Goal: Communication & Community: Answer question/provide support

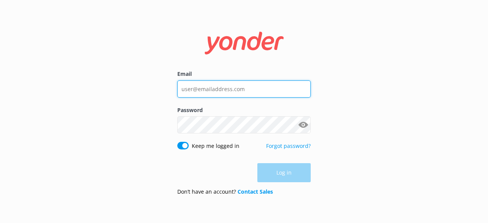
type input "[PERSON_NAME][EMAIL_ADDRESS][DOMAIN_NAME]"
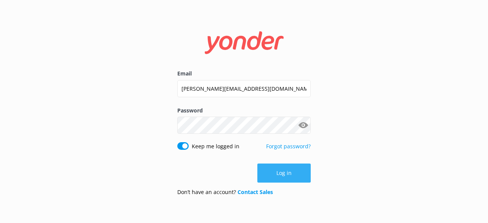
click at [289, 171] on div "Log in" at bounding box center [244, 173] width 134 height 19
click at [289, 171] on button "Log in" at bounding box center [284, 173] width 53 height 19
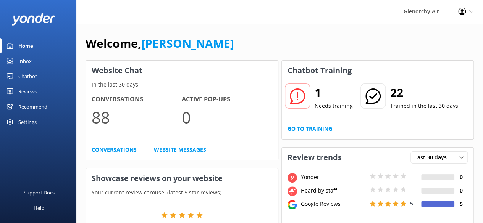
click at [22, 64] on div "Inbox" at bounding box center [24, 60] width 13 height 15
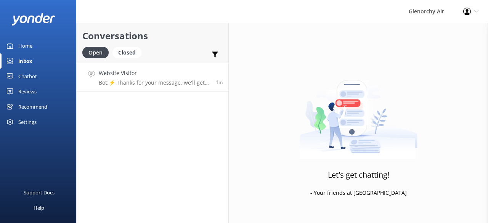
click at [125, 81] on p "Bot: ⚡ Thanks for your message, we'll get back to you as soon as we can. You're…" at bounding box center [154, 82] width 111 height 7
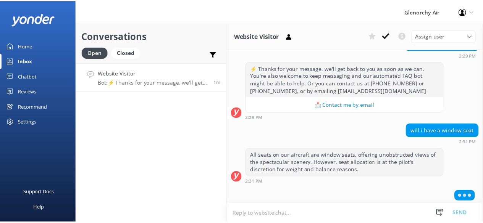
scroll to position [89, 0]
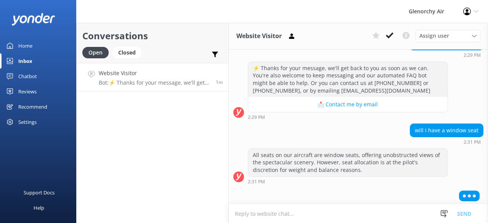
click at [22, 50] on div "Home" at bounding box center [25, 45] width 14 height 15
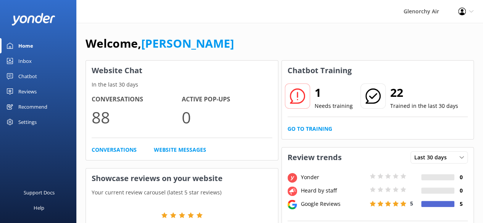
click at [317, 124] on div "1 Needs training 22 Trained in the last 30 days Go to Training" at bounding box center [378, 110] width 192 height 59
click at [309, 130] on link "Go to Training" at bounding box center [309, 129] width 45 height 8
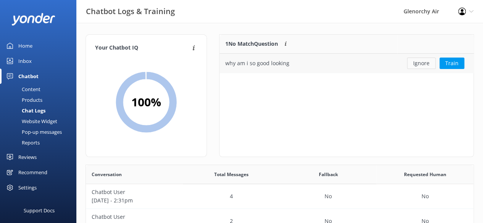
click at [425, 61] on button "Ignore" at bounding box center [421, 63] width 29 height 11
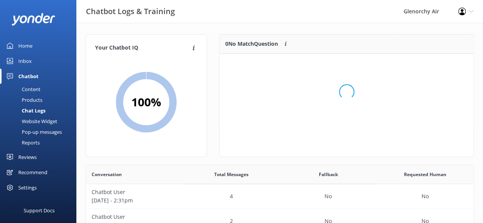
scroll to position [89, 248]
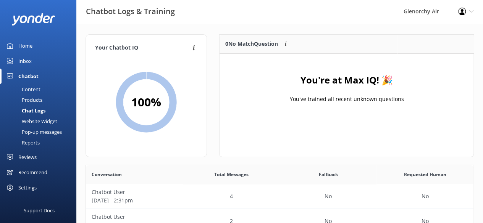
click at [27, 45] on div "Home" at bounding box center [25, 45] width 14 height 15
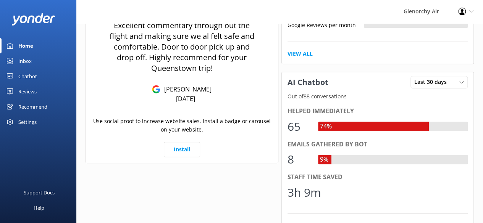
scroll to position [303, 0]
click at [434, 81] on span "Last 30 days" at bounding box center [432, 82] width 37 height 8
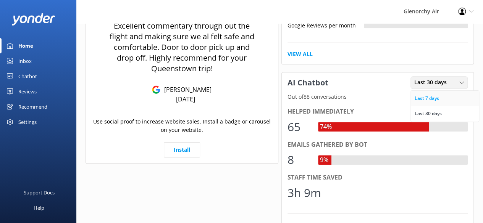
click at [428, 97] on div "Last 7 days" at bounding box center [426, 99] width 24 height 8
click at [424, 83] on span "Last 7 days" at bounding box center [431, 82] width 34 height 8
click at [420, 110] on div "Last 30 days" at bounding box center [427, 114] width 27 height 8
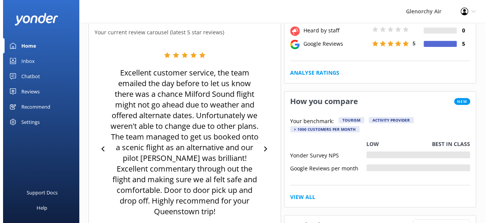
scroll to position [0, 0]
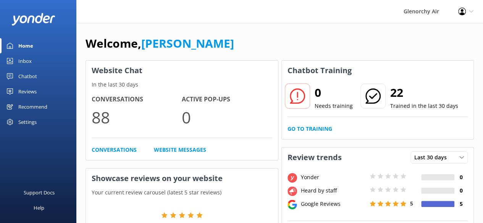
click at [18, 58] on link "Inbox" at bounding box center [38, 60] width 76 height 15
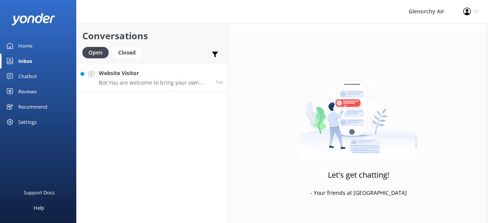
click at [138, 76] on h4 "Website Visitor" at bounding box center [154, 73] width 111 height 8
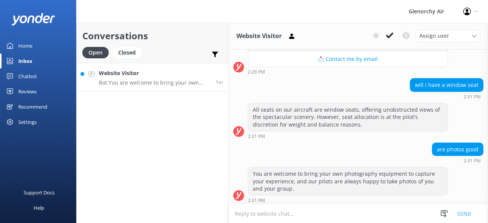
scroll to position [135, 0]
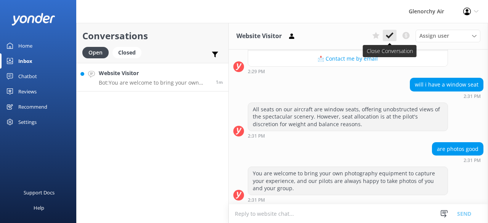
click at [390, 31] on button at bounding box center [390, 35] width 14 height 11
